Goal: Task Accomplishment & Management: Use online tool/utility

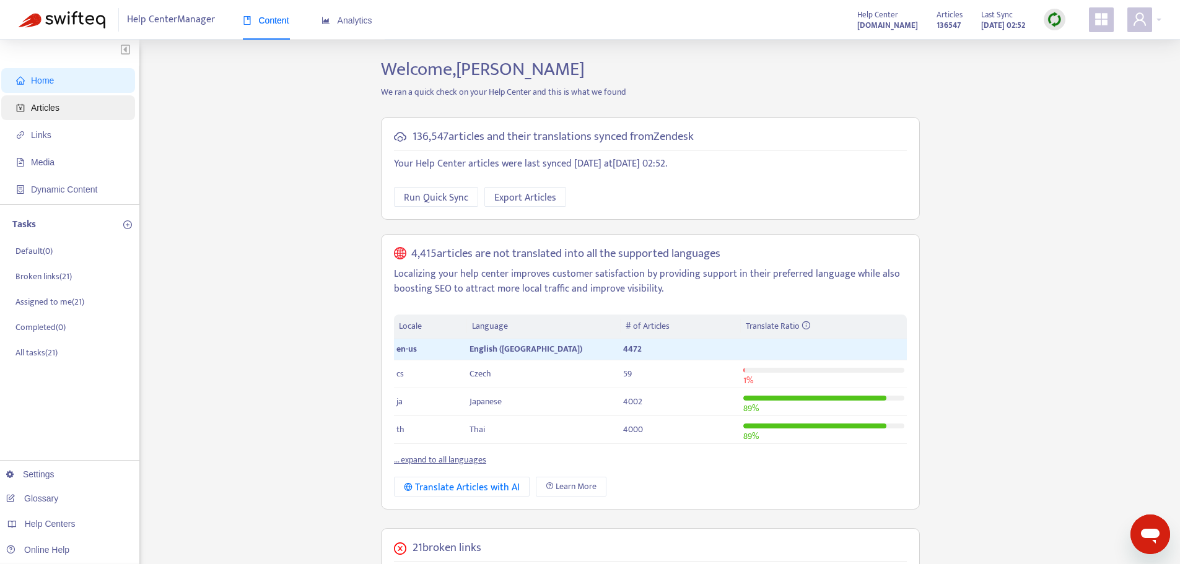
click at [30, 107] on span "Articles" at bounding box center [70, 107] width 109 height 25
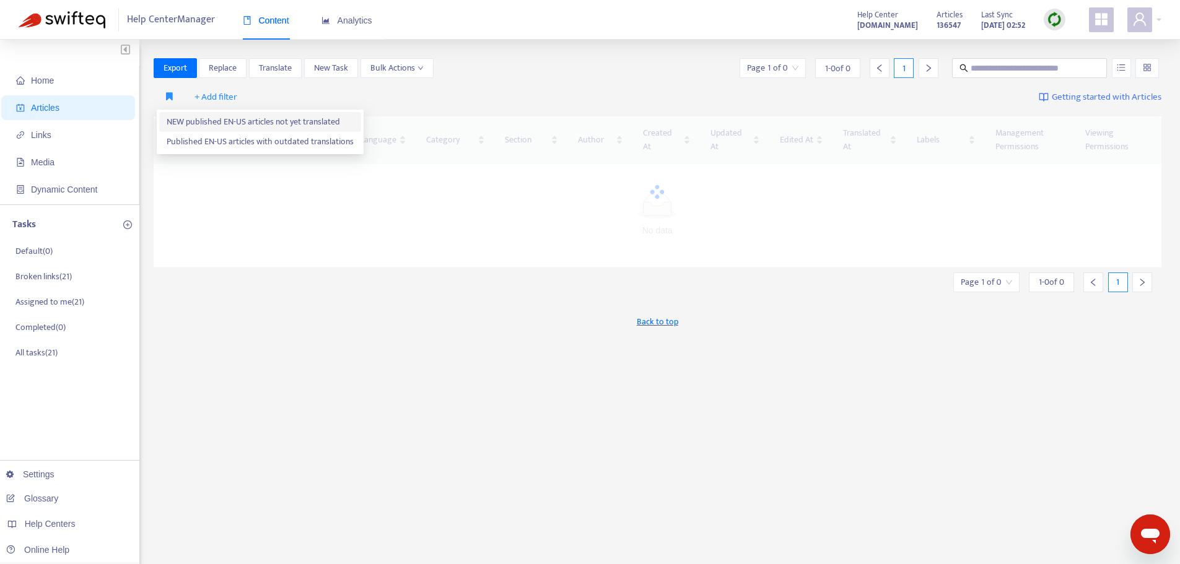
click at [185, 122] on span "NEW published EN-US articles not yet translated" at bounding box center [260, 122] width 187 height 14
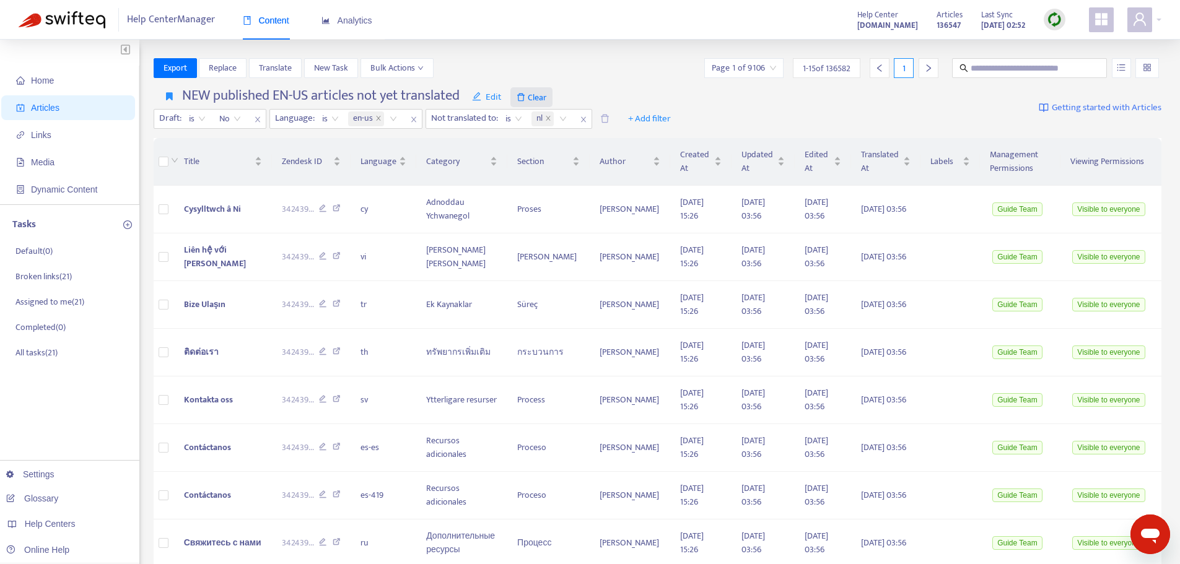
click at [539, 98] on span "Clear" at bounding box center [531, 97] width 42 height 20
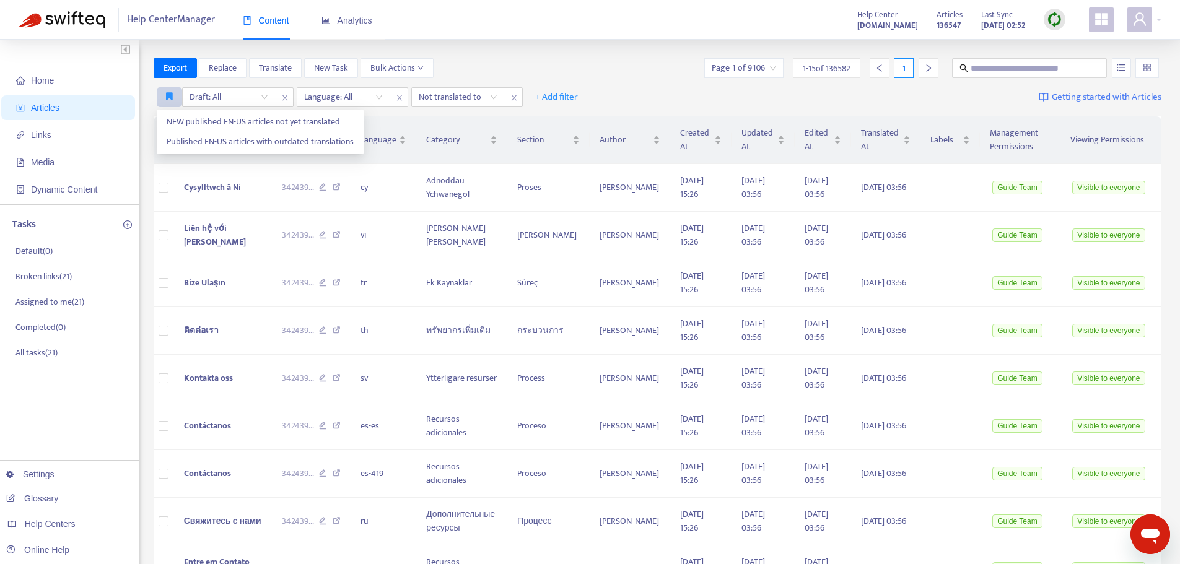
click at [170, 95] on icon "button" at bounding box center [169, 96] width 7 height 9
click at [181, 121] on span "NEW published EN-US articles not yet translated" at bounding box center [260, 122] width 187 height 14
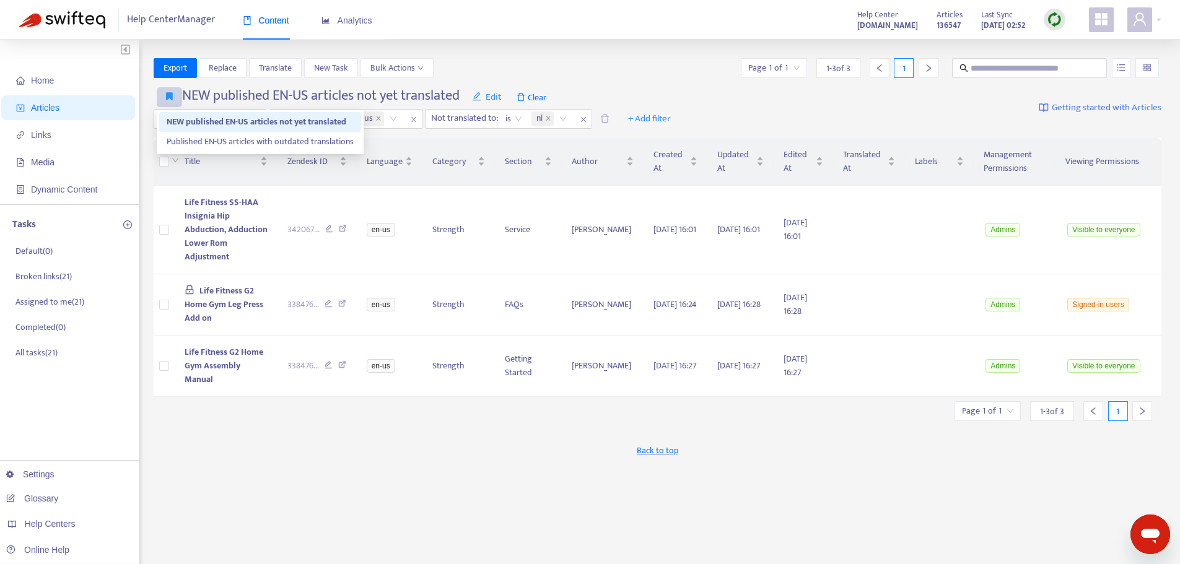
click at [166, 94] on icon "button" at bounding box center [169, 96] width 7 height 9
click at [193, 141] on span "Published EN-US articles with outdated translations" at bounding box center [260, 142] width 187 height 14
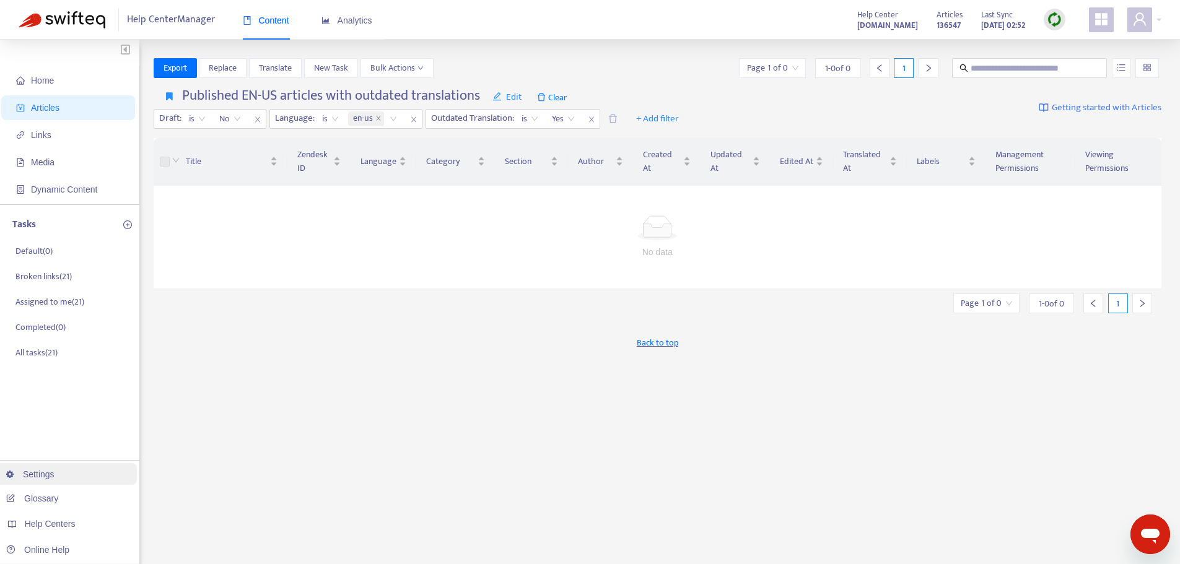
click at [28, 474] on link "Settings" at bounding box center [30, 474] width 48 height 10
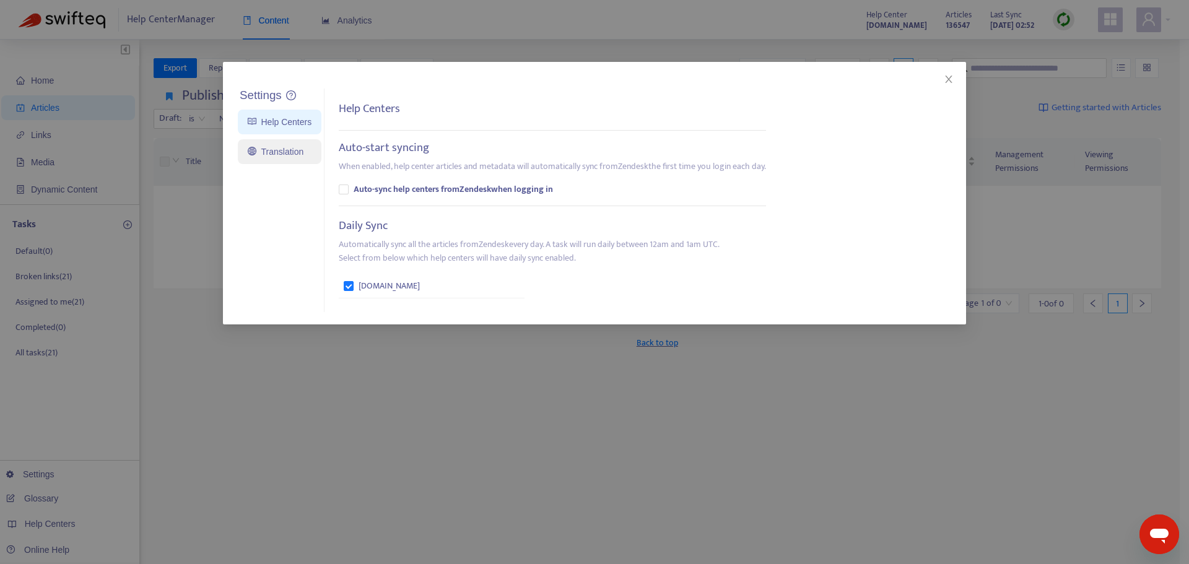
click at [281, 157] on link "Translation" at bounding box center [276, 152] width 56 height 10
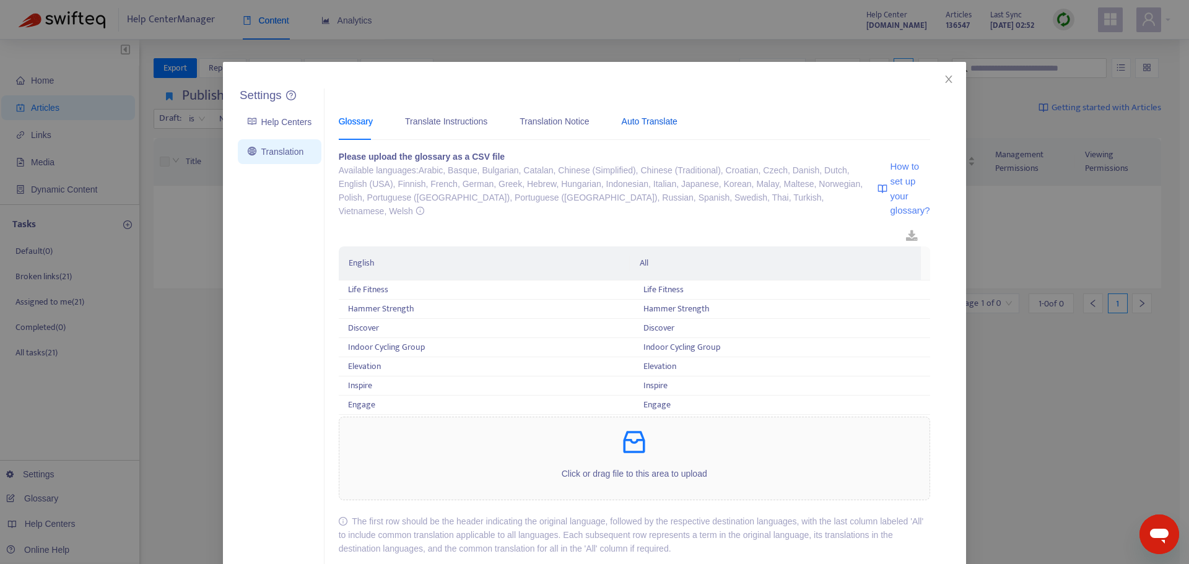
click at [630, 121] on div "Auto Translate" at bounding box center [650, 122] width 56 height 14
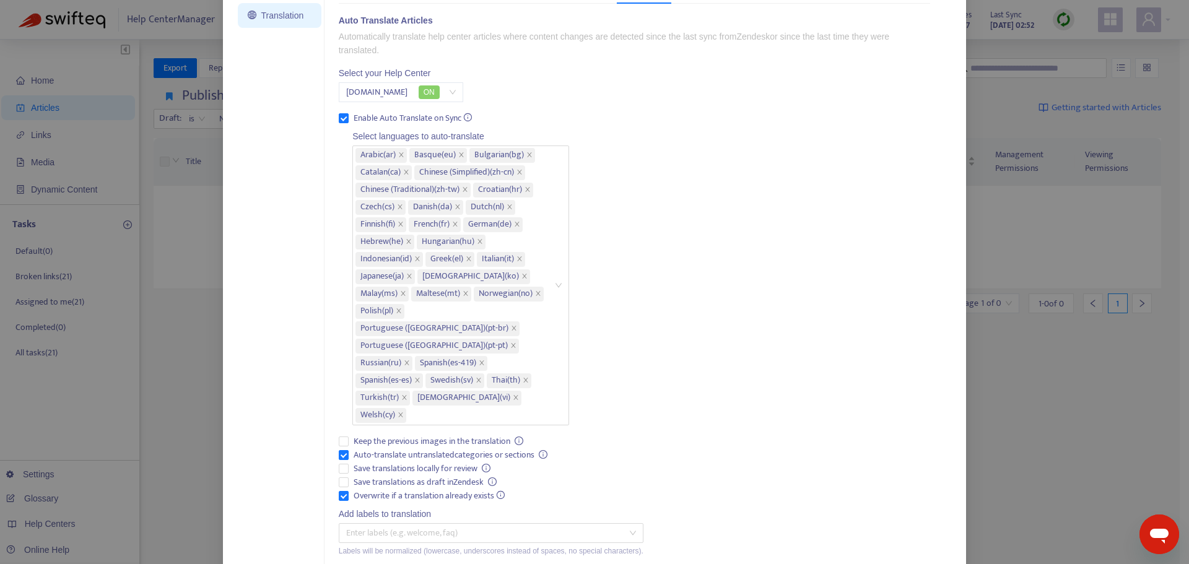
scroll to position [138, 0]
click at [1043, 417] on div "Settings Help Centers Translation Settings Glossary Translate Instructions Tran…" at bounding box center [594, 282] width 1189 height 564
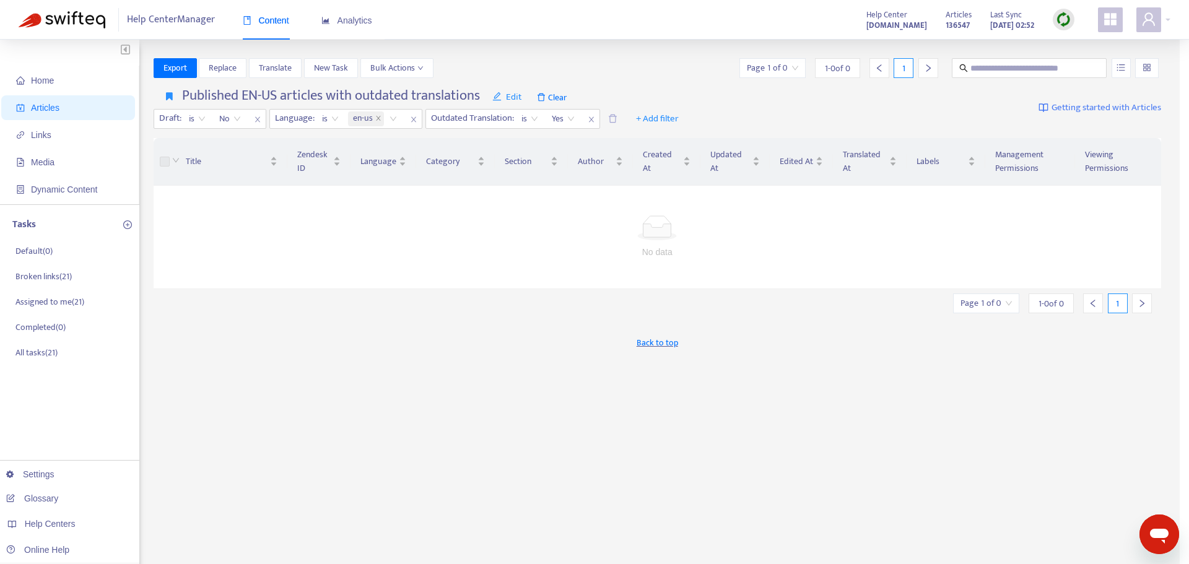
scroll to position [0, 0]
click at [167, 95] on icon "button" at bounding box center [169, 96] width 7 height 9
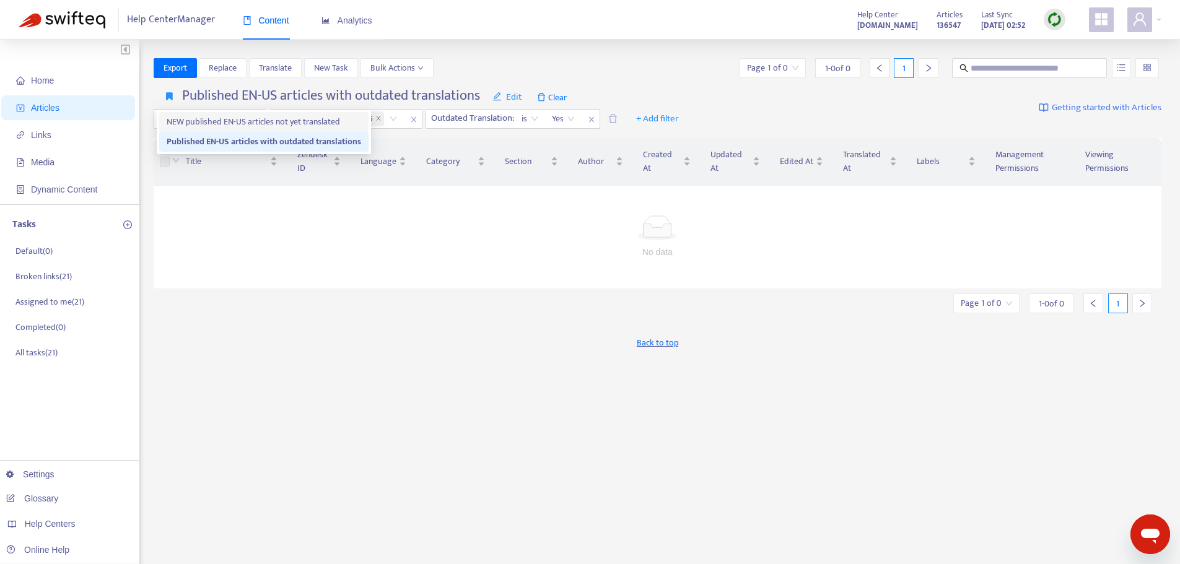
click at [184, 118] on span "NEW published EN-US articles not yet translated" at bounding box center [264, 122] width 194 height 14
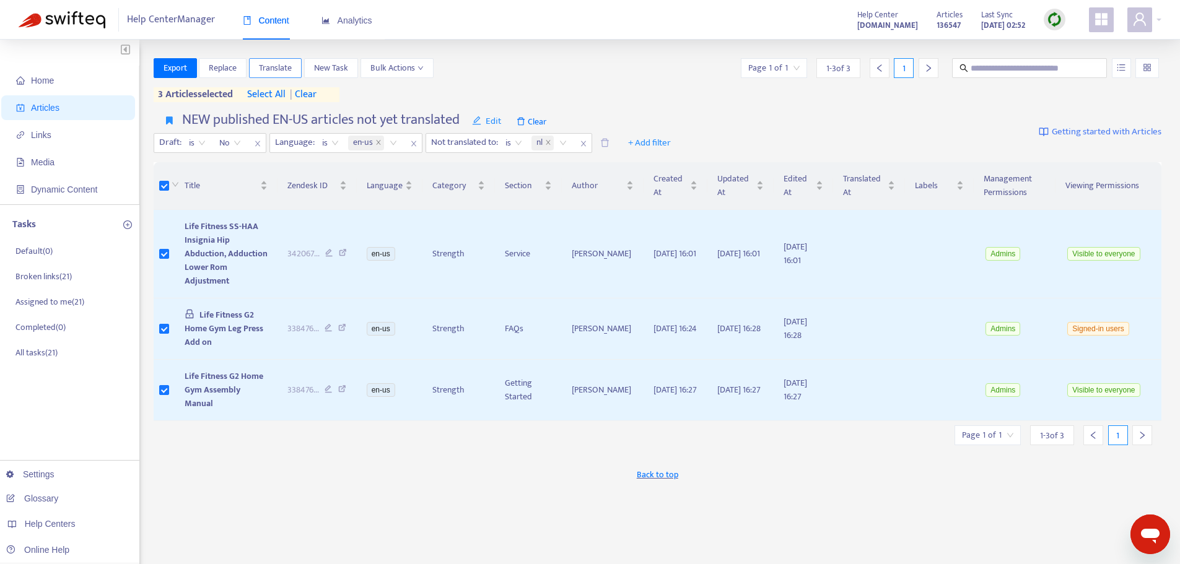
click at [268, 67] on span "Translate" at bounding box center [275, 68] width 33 height 14
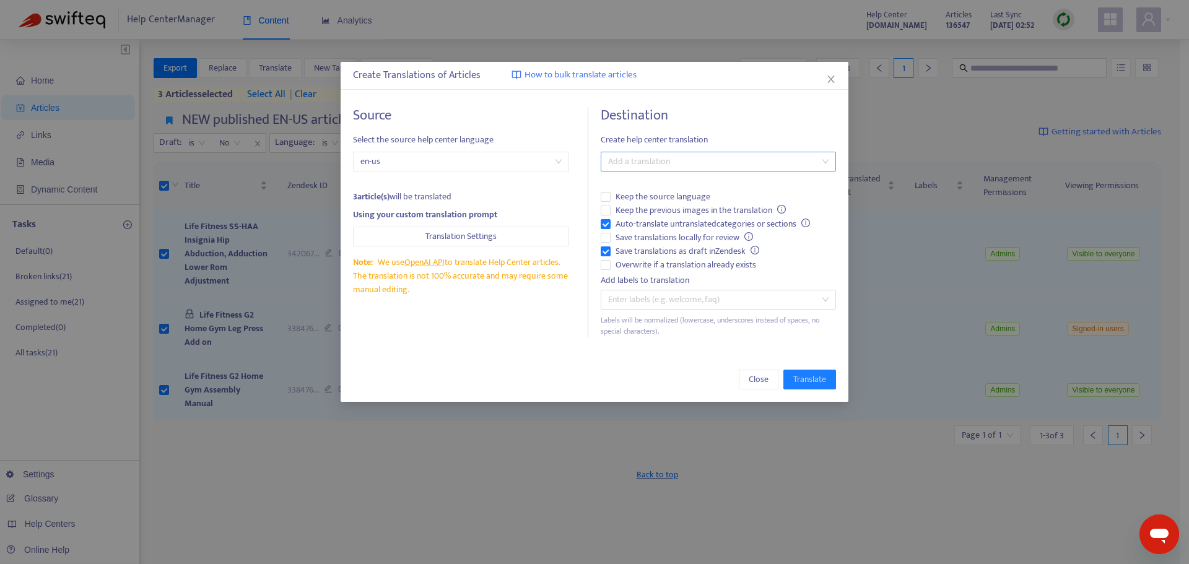
click at [643, 159] on div at bounding box center [712, 161] width 217 height 15
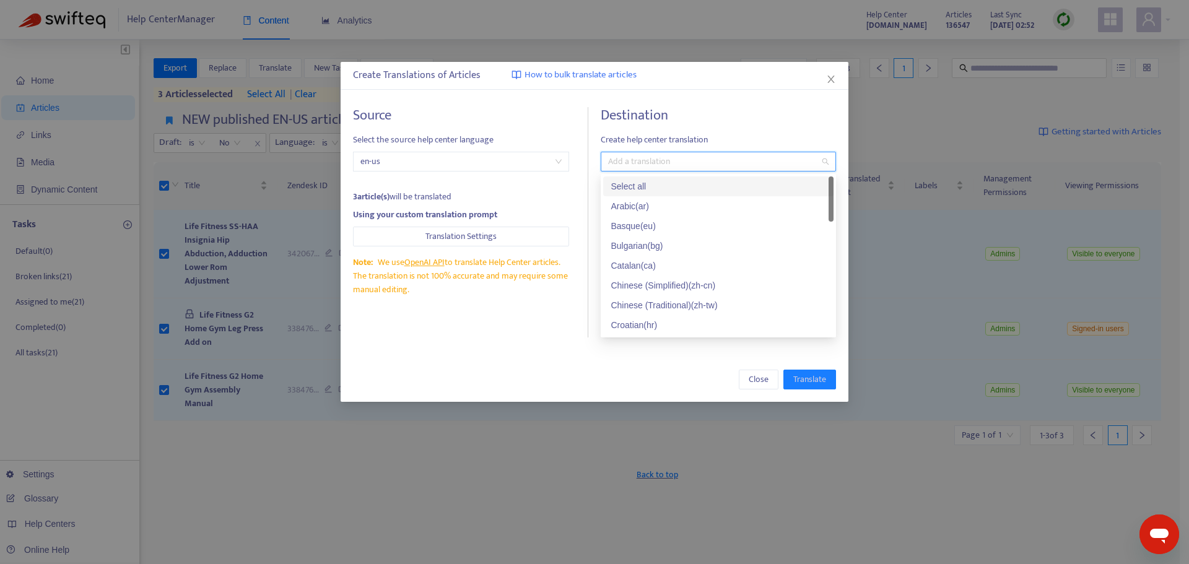
click at [638, 188] on div "Select all" at bounding box center [718, 187] width 215 height 14
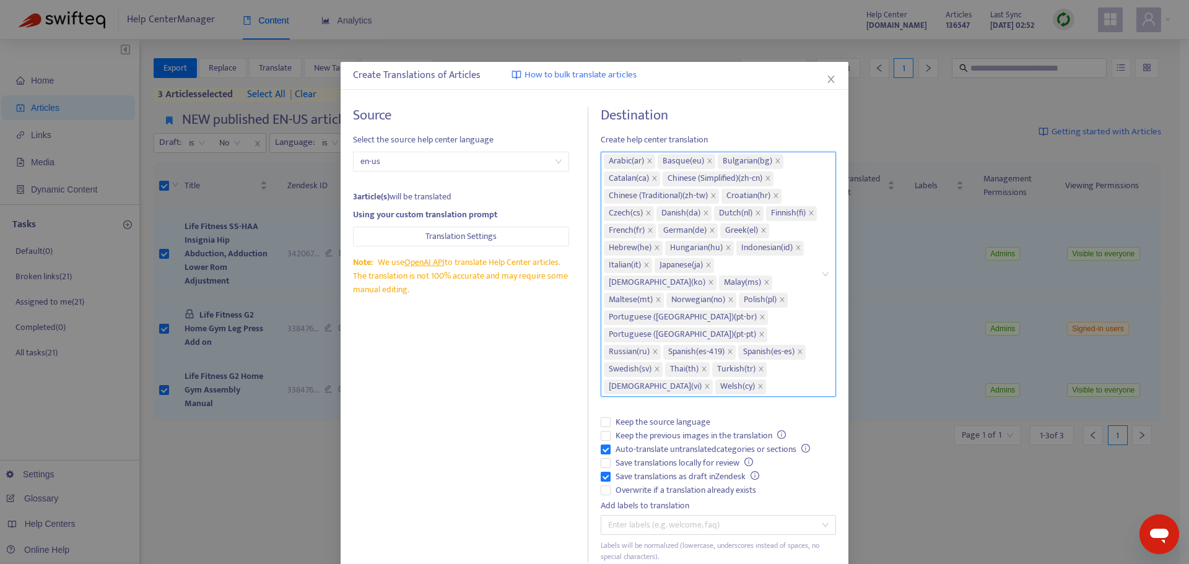
click at [523, 372] on div "Source Select the source help center language en-us 3 article(s) will be transl…" at bounding box center [470, 335] width 235 height 456
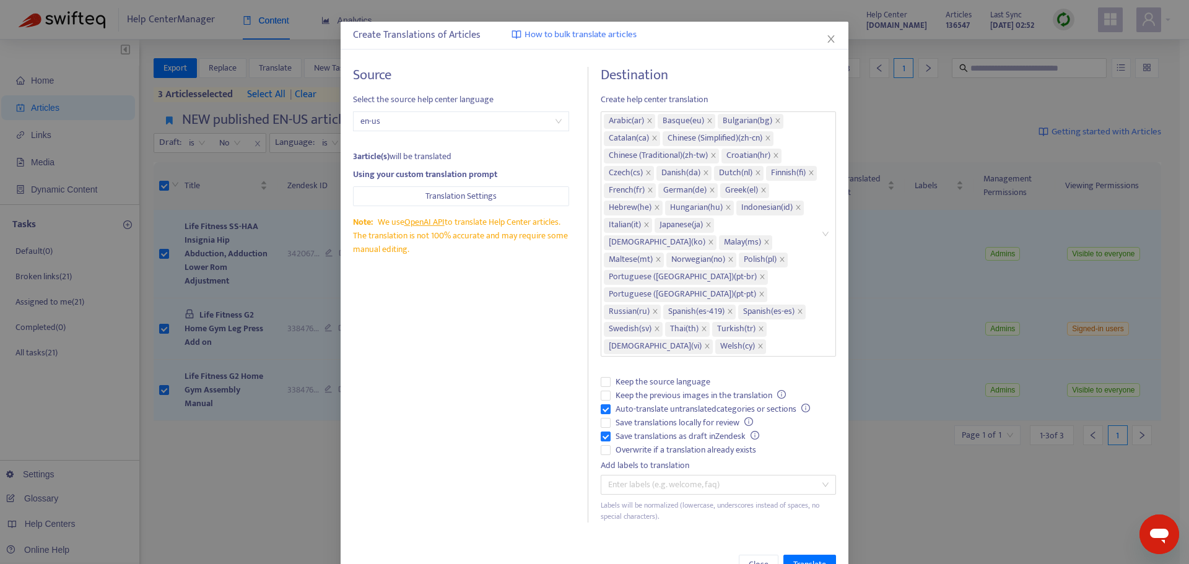
scroll to position [78, 0]
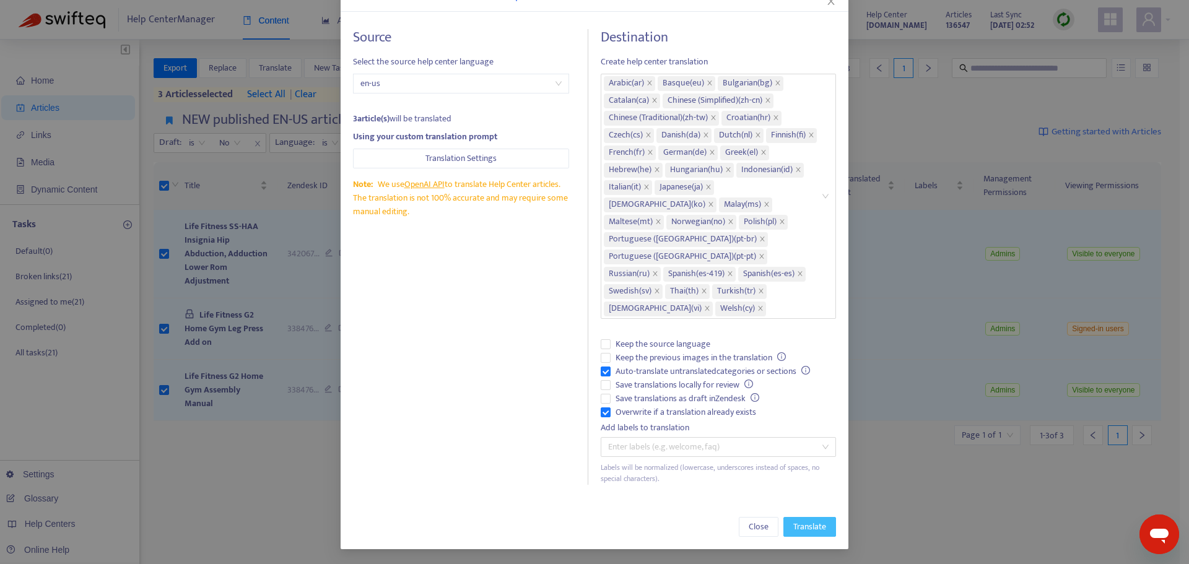
click at [804, 531] on span "Translate" at bounding box center [809, 527] width 33 height 14
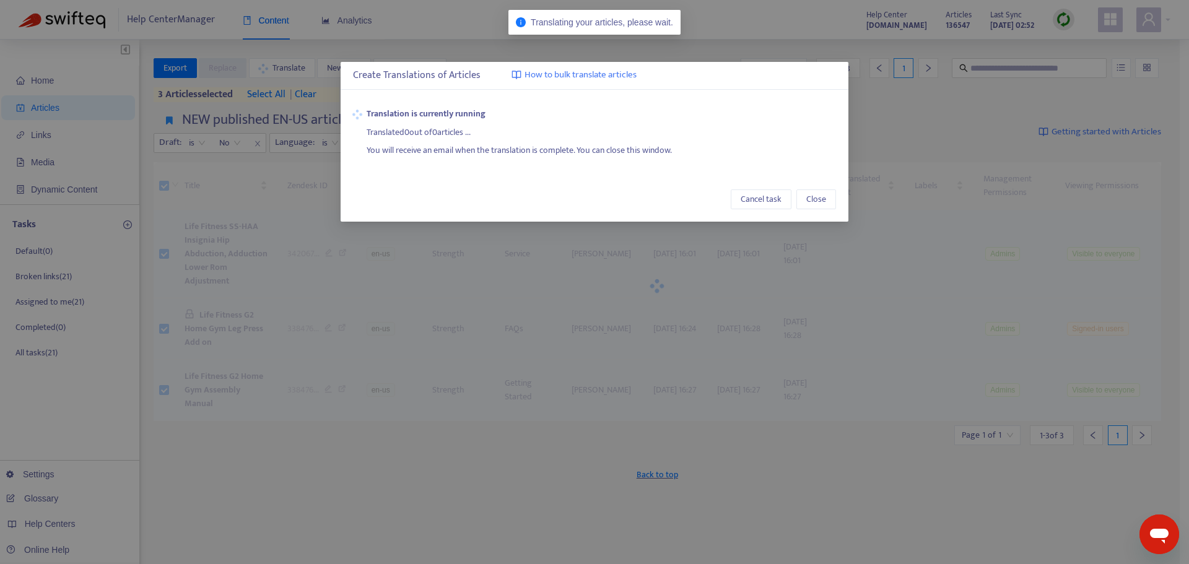
scroll to position [0, 0]
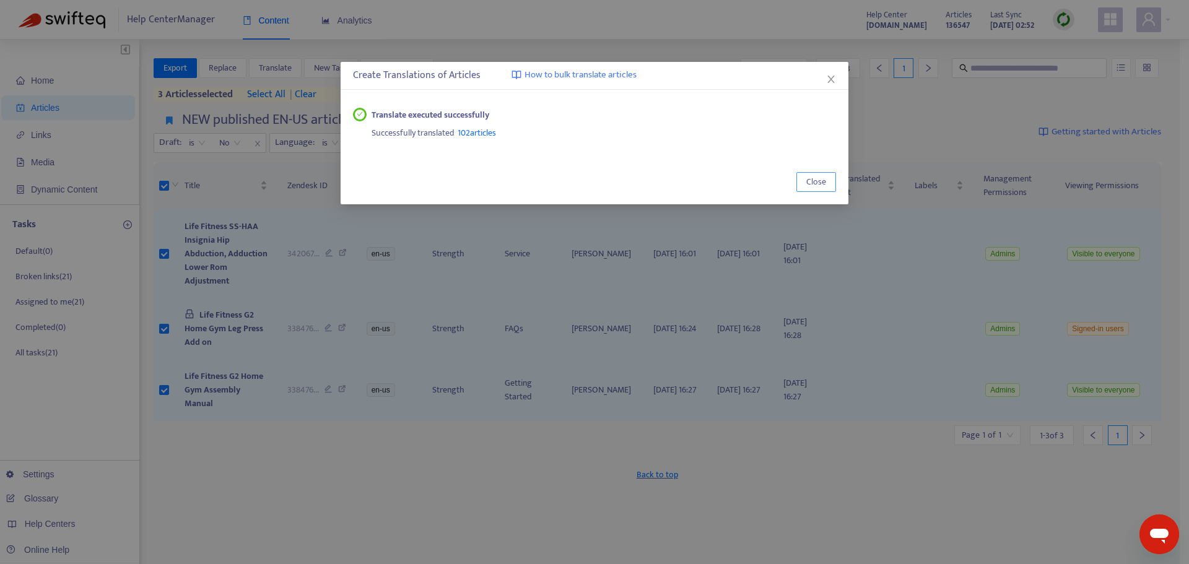
click at [821, 182] on span "Close" at bounding box center [816, 182] width 20 height 14
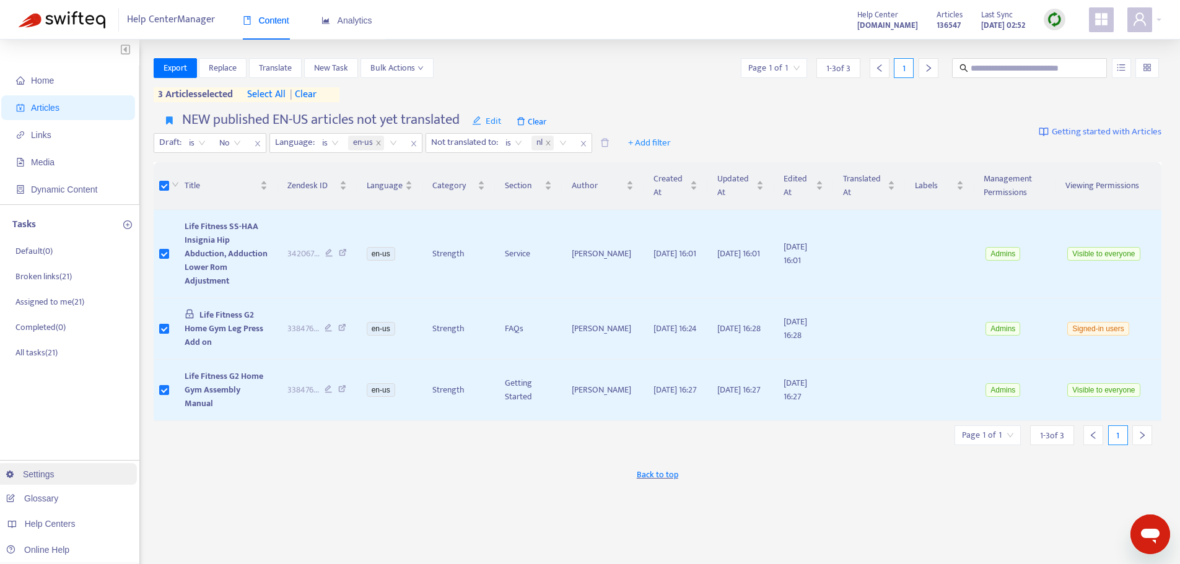
click at [54, 474] on link "Settings" at bounding box center [30, 474] width 48 height 10
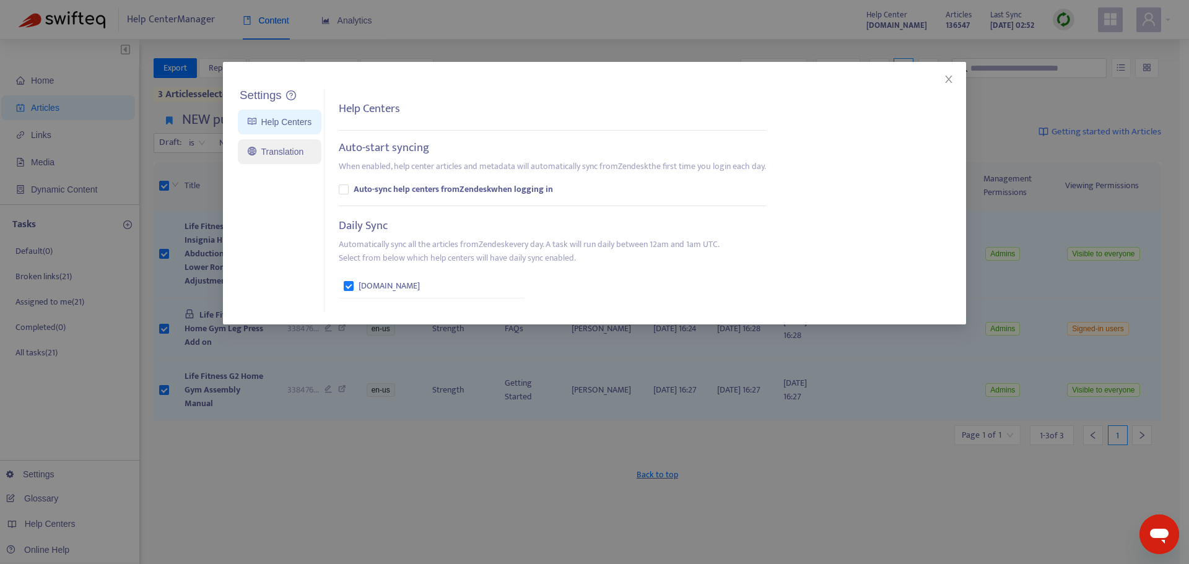
click at [288, 153] on link "Translation" at bounding box center [276, 152] width 56 height 10
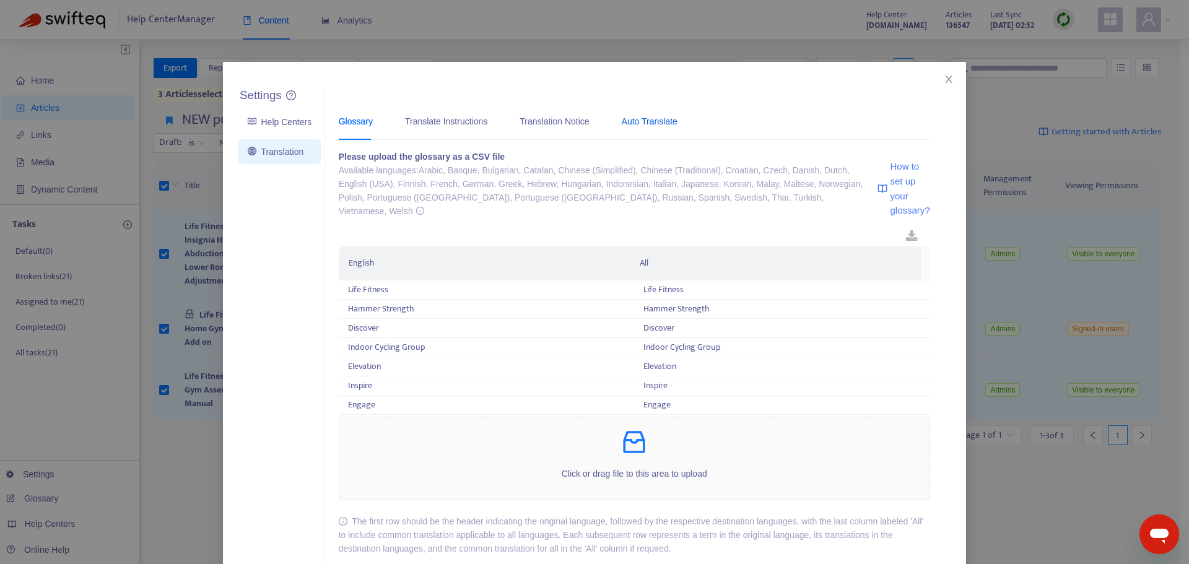
click at [642, 126] on div "Auto Translate" at bounding box center [650, 122] width 56 height 14
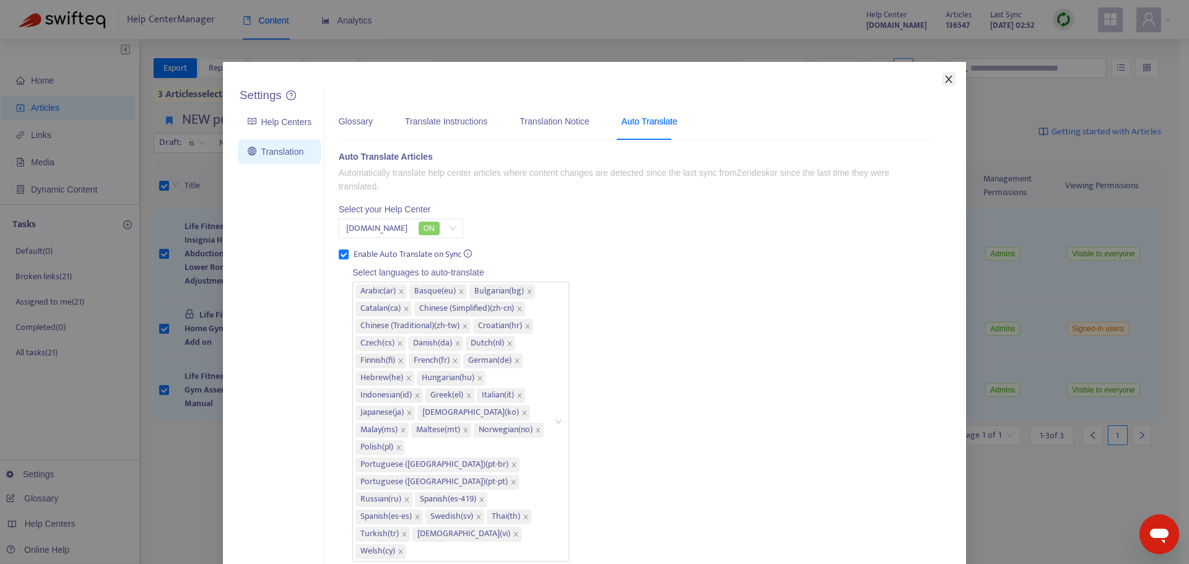
click at [944, 77] on icon "close" at bounding box center [949, 79] width 10 height 10
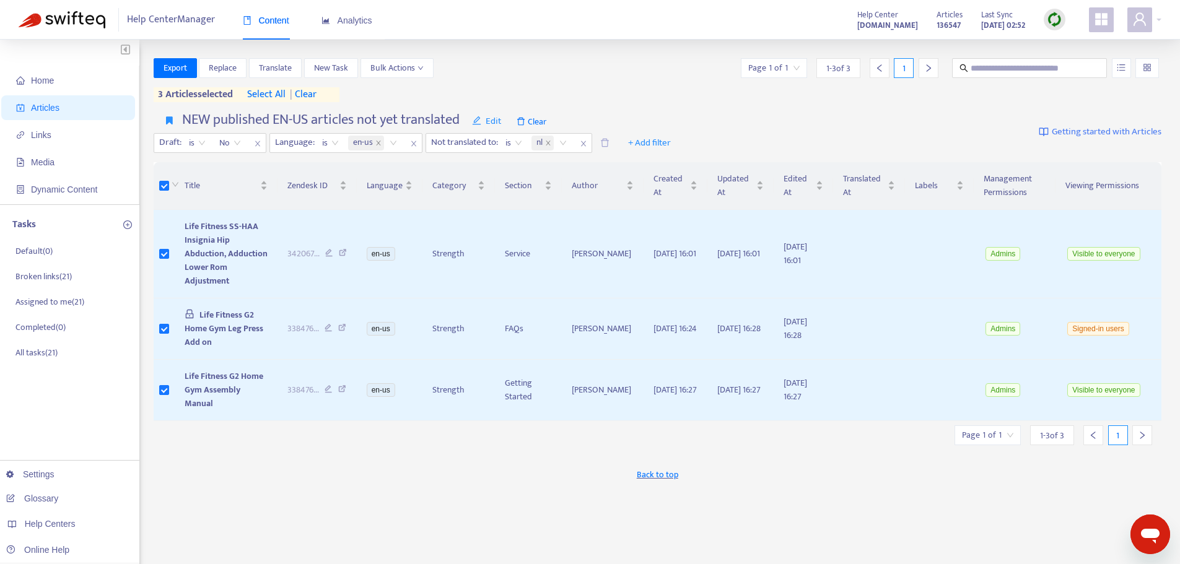
click at [1057, 19] on img at bounding box center [1054, 19] width 15 height 15
click at [1076, 40] on link "Quick Sync" at bounding box center [1079, 45] width 53 height 14
